Goal: Transaction & Acquisition: Purchase product/service

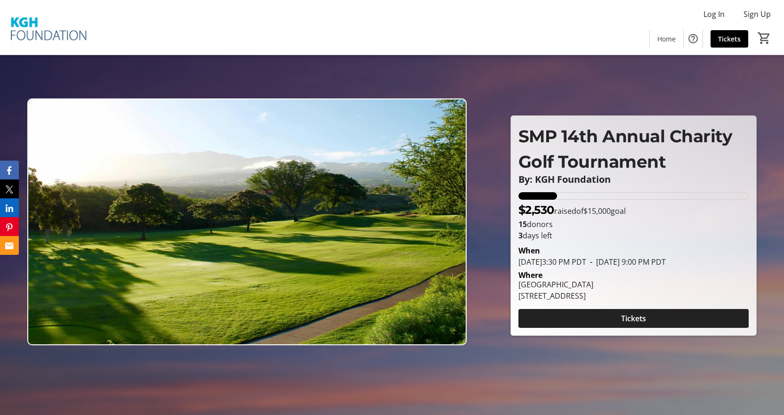
click at [639, 321] on span "Tickets" at bounding box center [633, 317] width 25 height 11
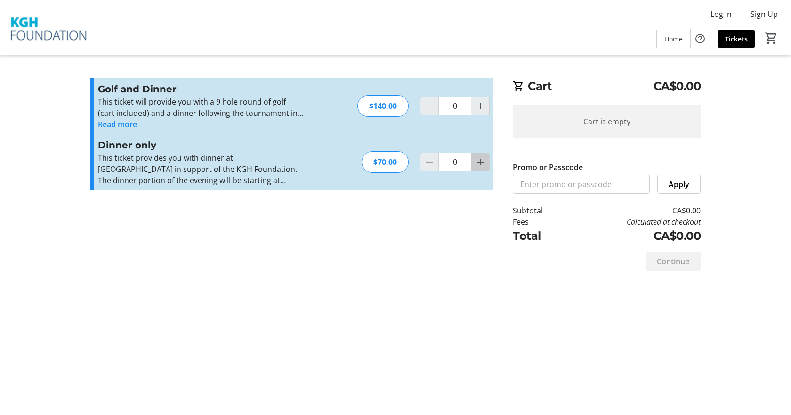
click at [476, 164] on mat-icon "Increment by one" at bounding box center [479, 161] width 11 height 11
type input "1"
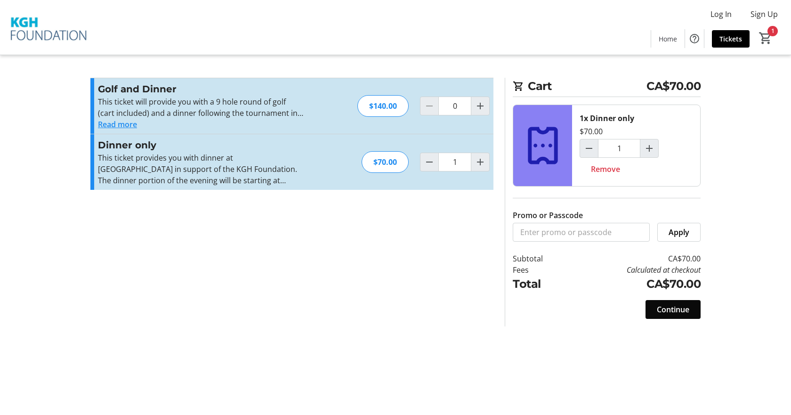
click at [673, 304] on span "Continue" at bounding box center [673, 309] width 32 height 11
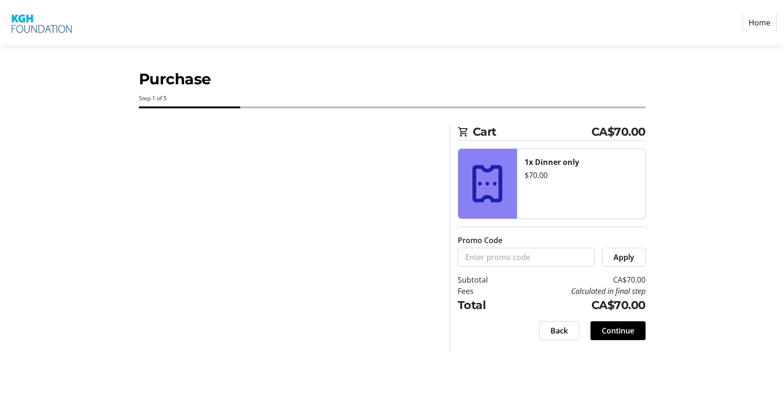
select select "CA"
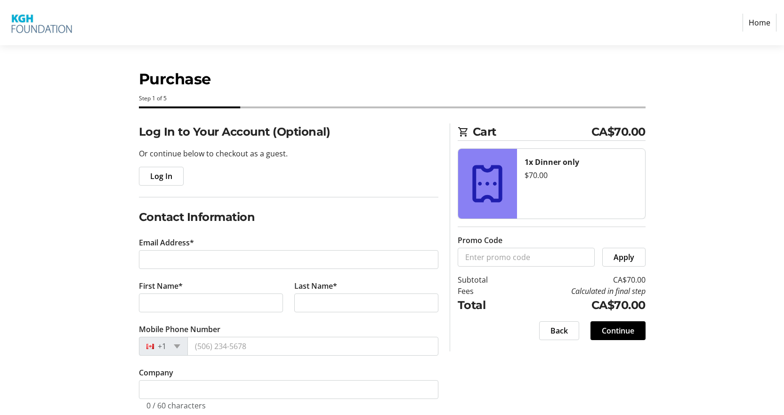
scroll to position [47, 0]
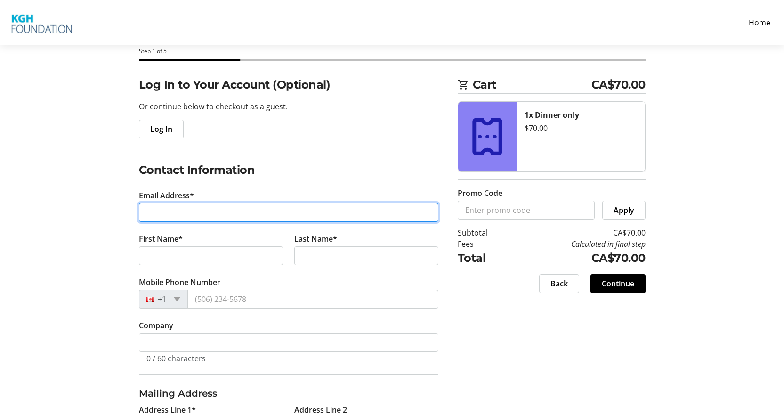
click at [251, 209] on input "Email Address*" at bounding box center [288, 212] width 299 height 19
type input "[PERSON_NAME][EMAIL_ADDRESS][DOMAIN_NAME]"
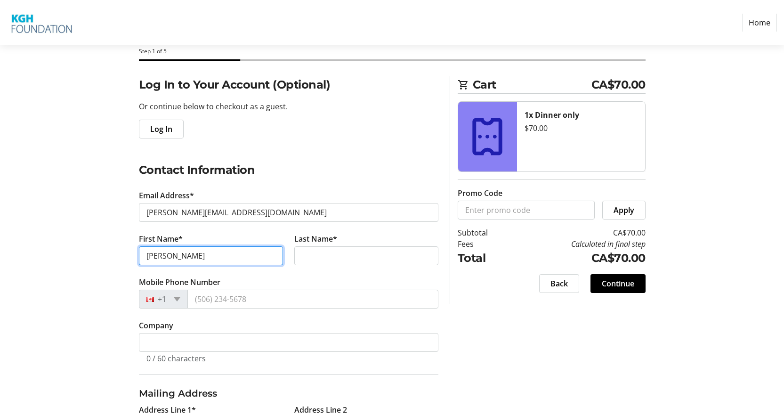
type input "[PERSON_NAME]"
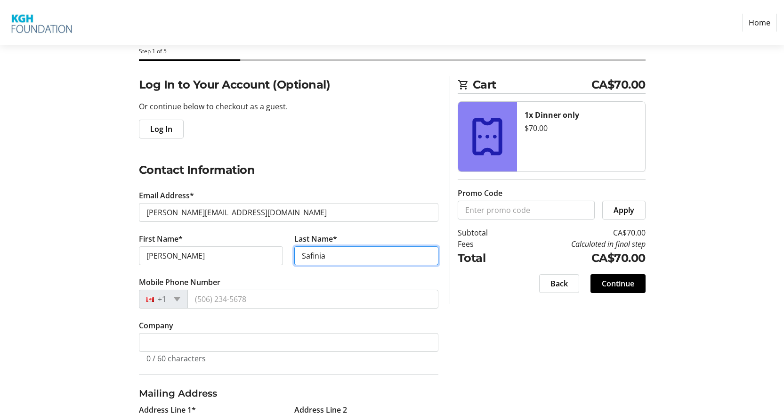
type input "Safinia"
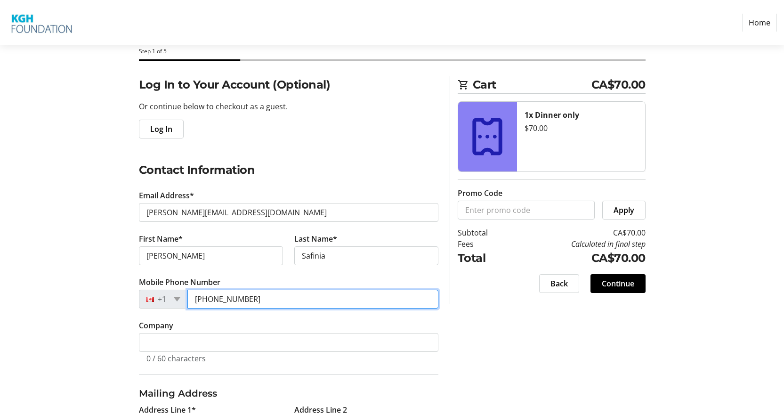
type input "[PHONE_NUMBER]"
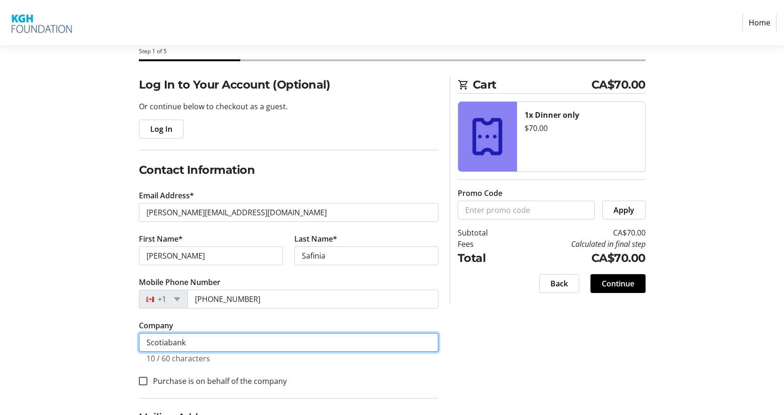
scroll to position [141, 0]
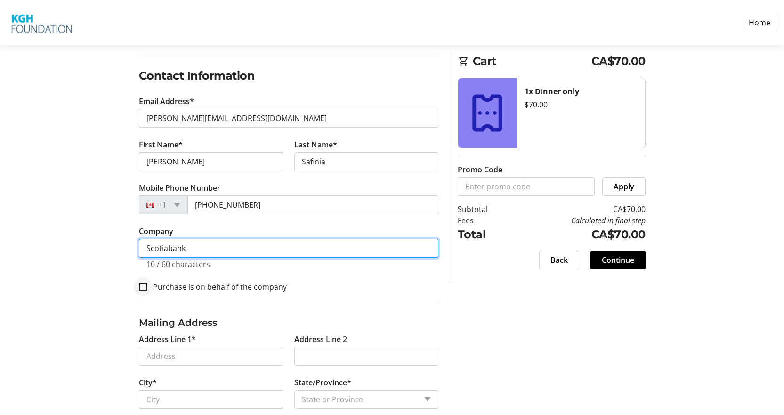
type input "Scotiabank"
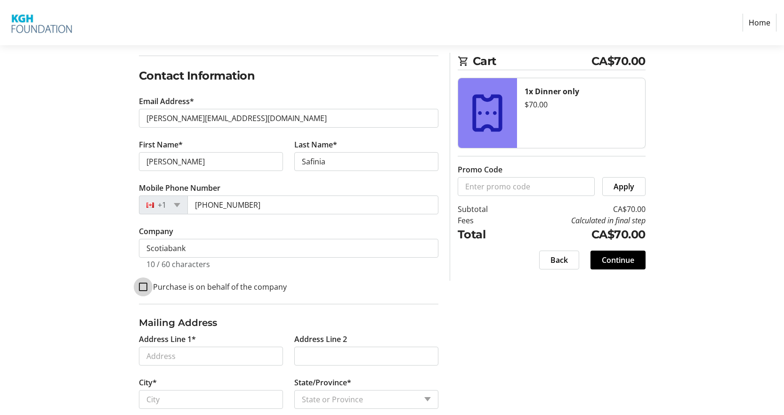
click at [146, 286] on input "Purchase is on behalf of the company" at bounding box center [143, 286] width 8 height 8
checkbox input "true"
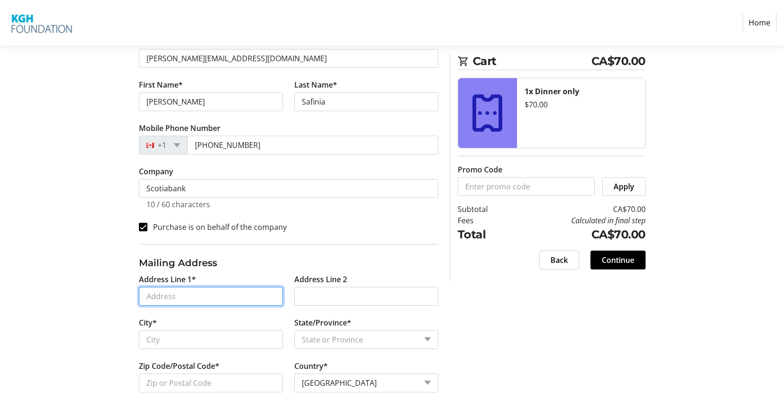
click at [175, 294] on input "Address Line 1*" at bounding box center [211, 296] width 144 height 19
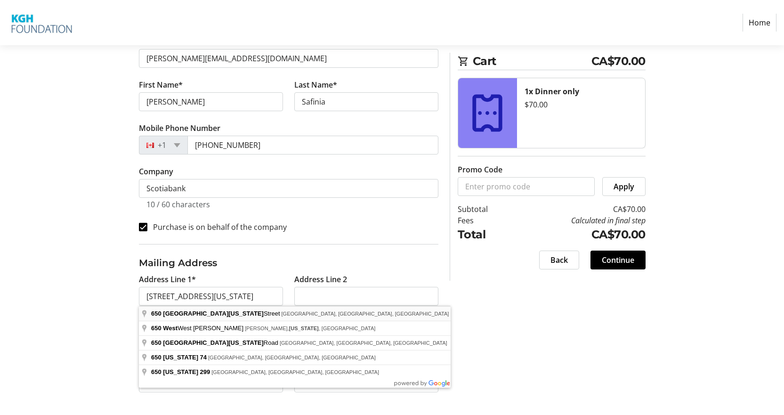
type input "[STREET_ADDRESS][US_STATE]"
type input "[GEOGRAPHIC_DATA]"
select select "BC"
type input "V6B 4N7"
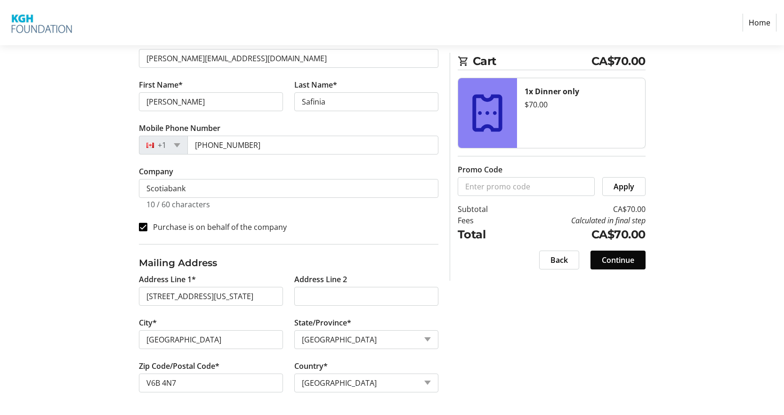
click at [611, 263] on span "Continue" at bounding box center [617, 259] width 32 height 11
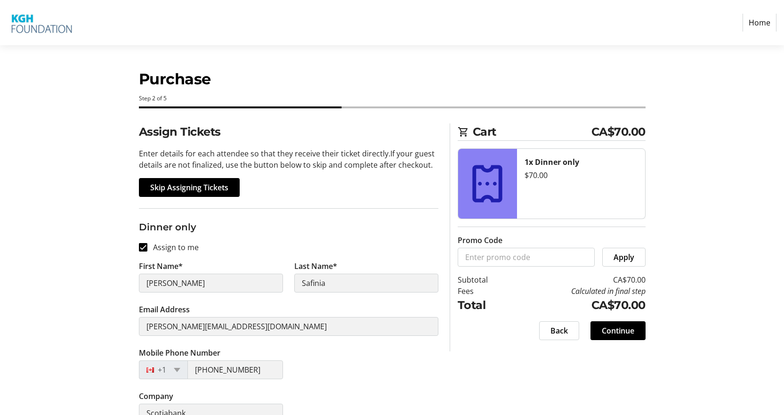
scroll to position [62, 0]
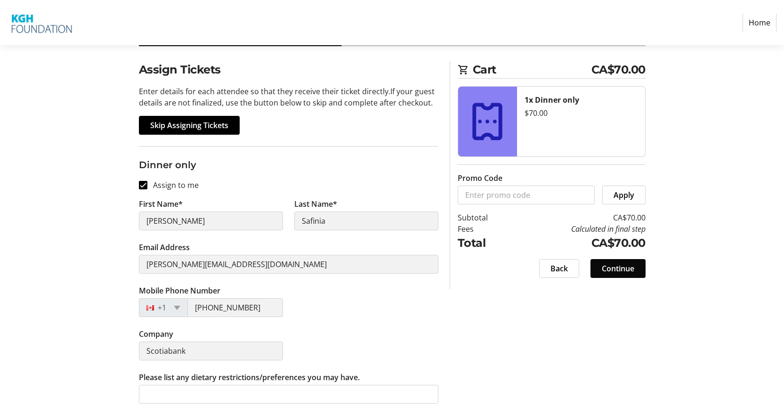
click at [635, 267] on span at bounding box center [617, 268] width 55 height 23
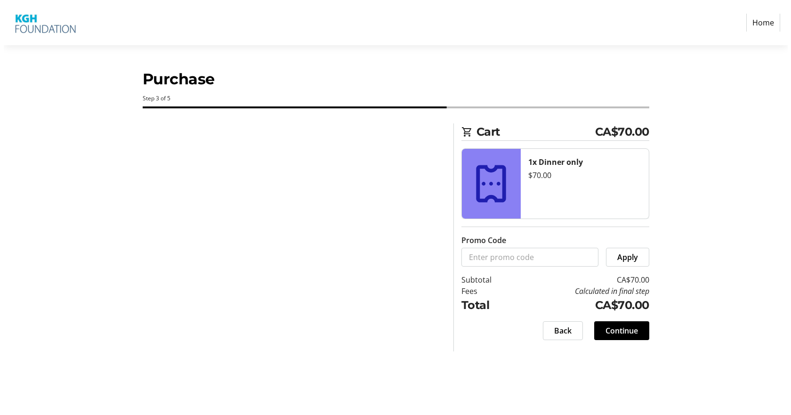
scroll to position [0, 0]
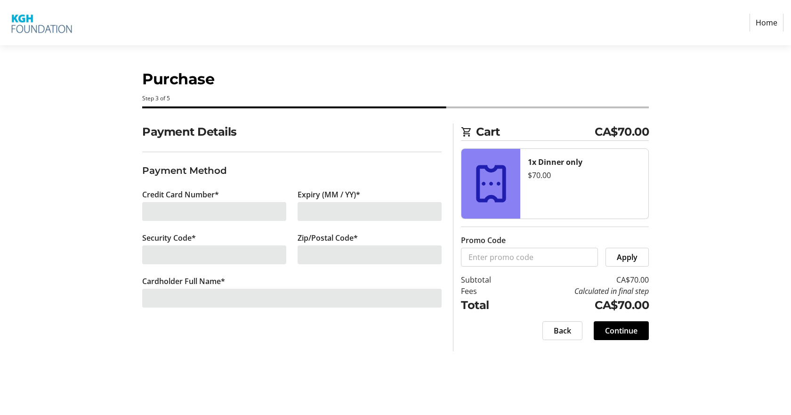
click at [219, 210] on div at bounding box center [214, 211] width 144 height 19
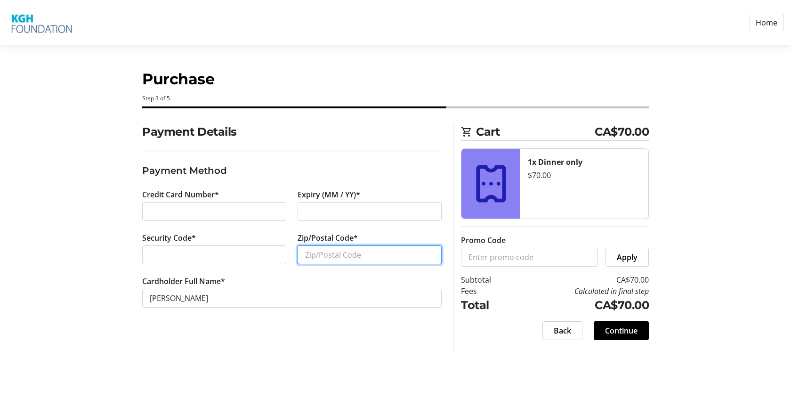
click at [320, 251] on input "Zip/Postal Code*" at bounding box center [369, 254] width 144 height 19
click at [337, 255] on input "Zip/Postal Code*" at bounding box center [369, 254] width 144 height 19
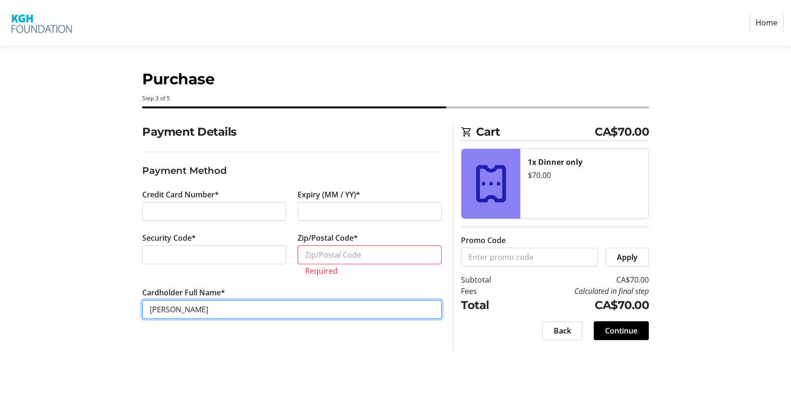
click at [168, 308] on input "[PERSON_NAME]" at bounding box center [291, 309] width 299 height 19
type input "[PERSON_NAME]"
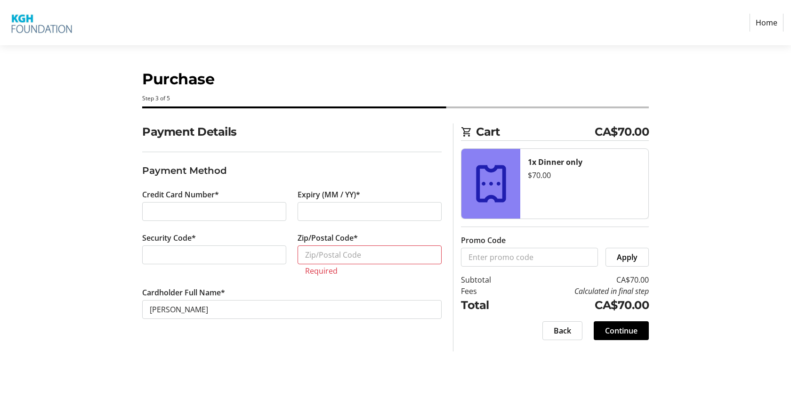
click at [256, 352] on div "Purchase Step 3 of 5 Cart CA$70.00 1x Dinner only $70.00 Promo Code Apply Subto…" at bounding box center [395, 229] width 621 height 369
click at [336, 249] on input "Zip/Postal Code*" at bounding box center [369, 254] width 144 height 19
paste input "V6B4N7"
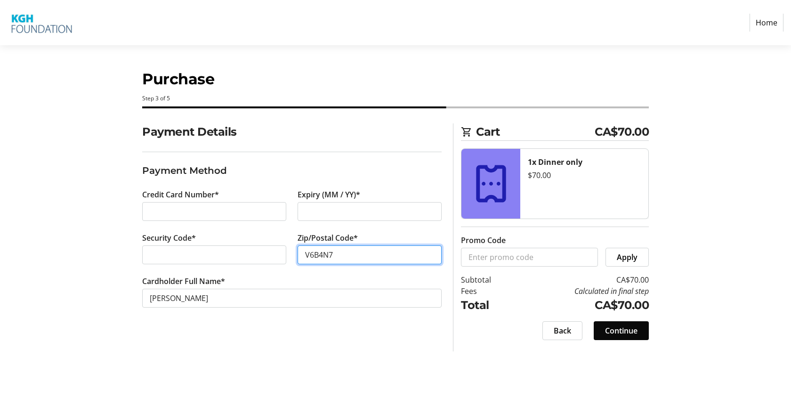
type input "V6B4N7"
click at [634, 334] on span "Continue" at bounding box center [621, 330] width 32 height 11
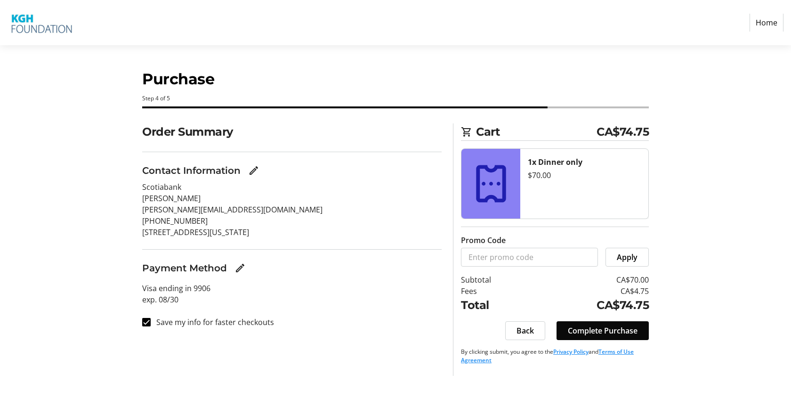
click at [613, 327] on span "Complete Purchase" at bounding box center [603, 330] width 70 height 11
